Goal: Find specific page/section

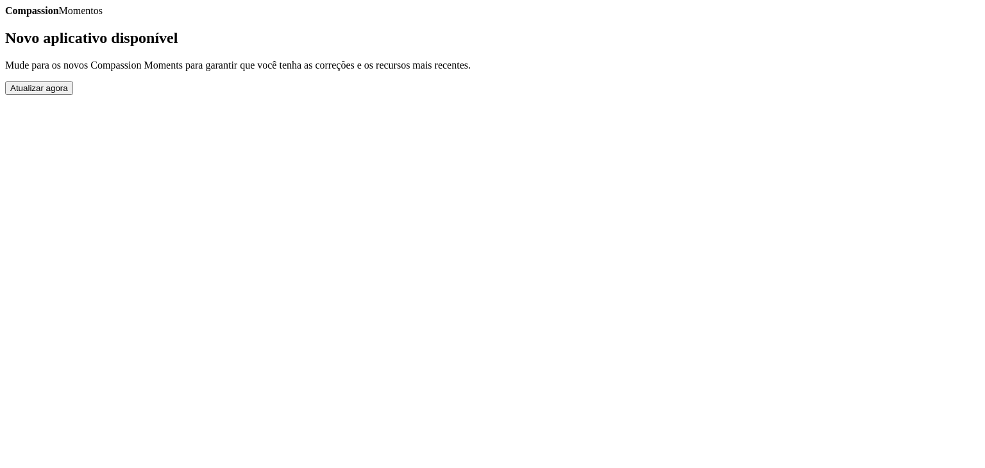
click at [5, 17] on link "Completed Moments" at bounding box center [5, 17] width 0 height 0
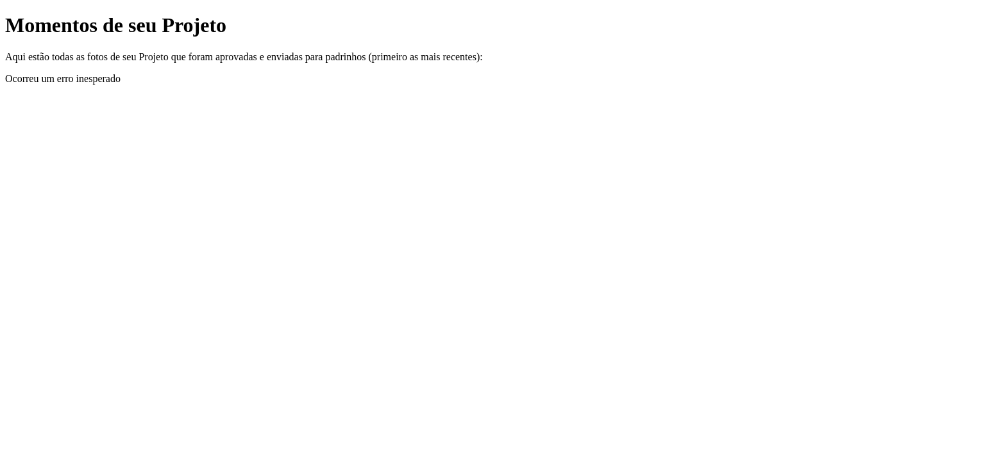
click at [5, 13] on link "Voltar" at bounding box center [5, 13] width 0 height 0
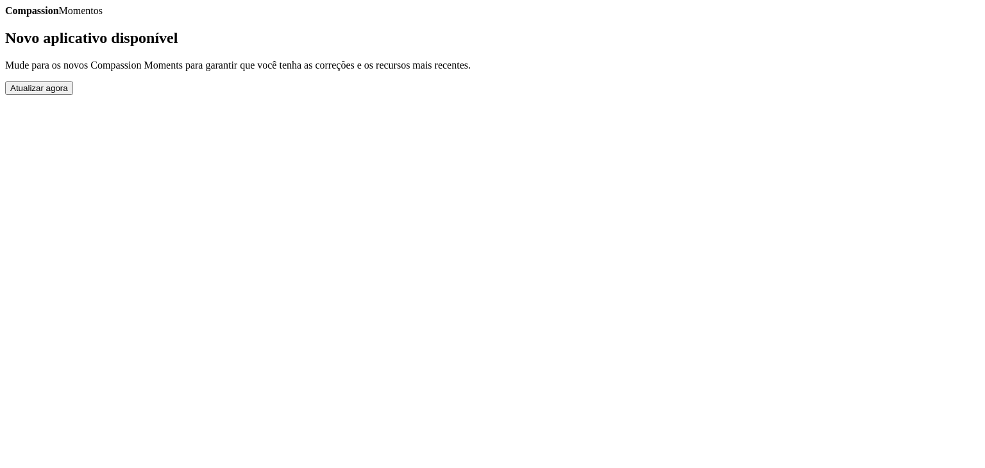
click at [73, 95] on button "Atualizar agora" at bounding box center [39, 87] width 68 height 13
